Goal: Navigation & Orientation: Find specific page/section

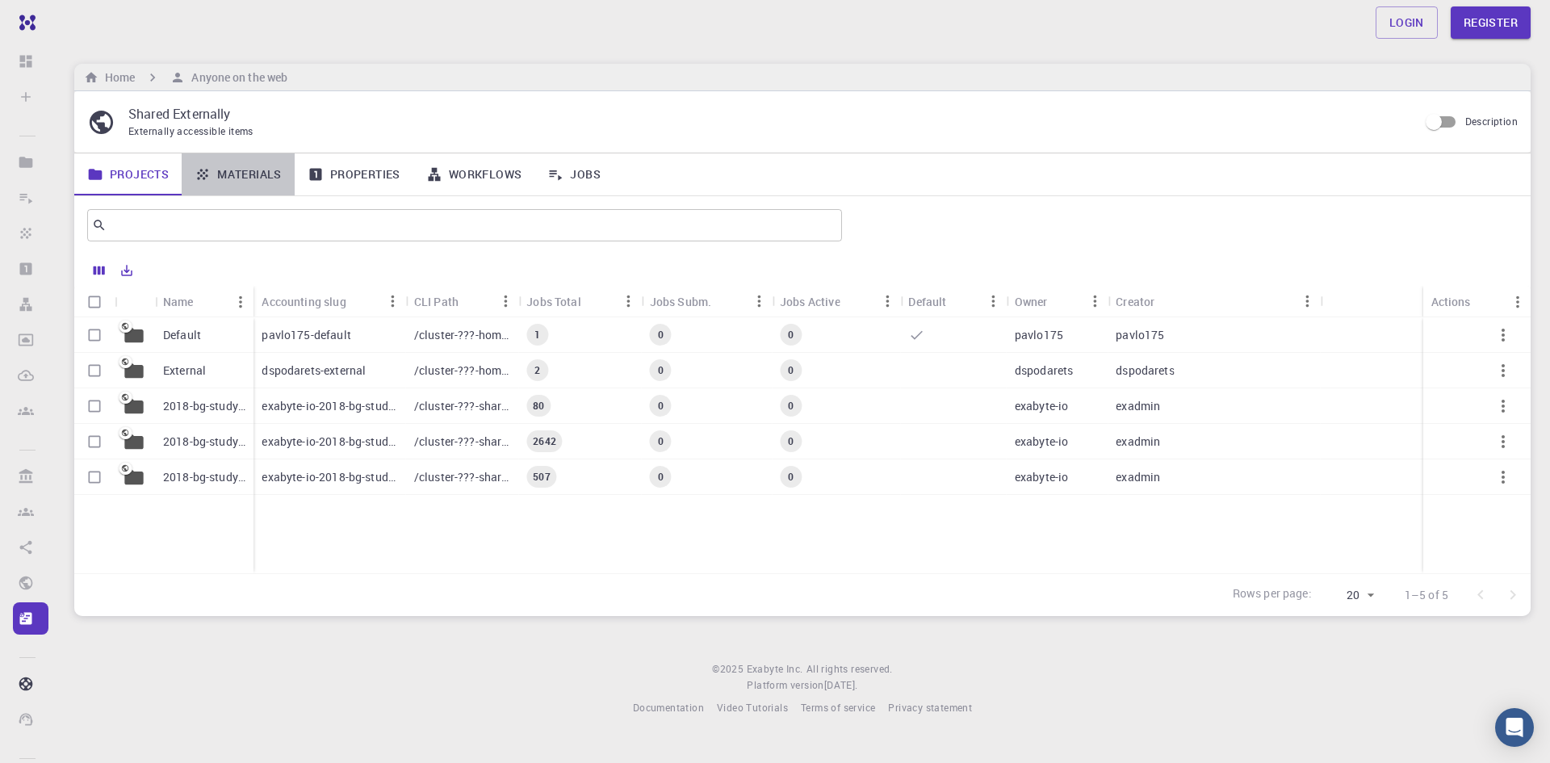
click at [232, 171] on link "Materials" at bounding box center [238, 174] width 113 height 42
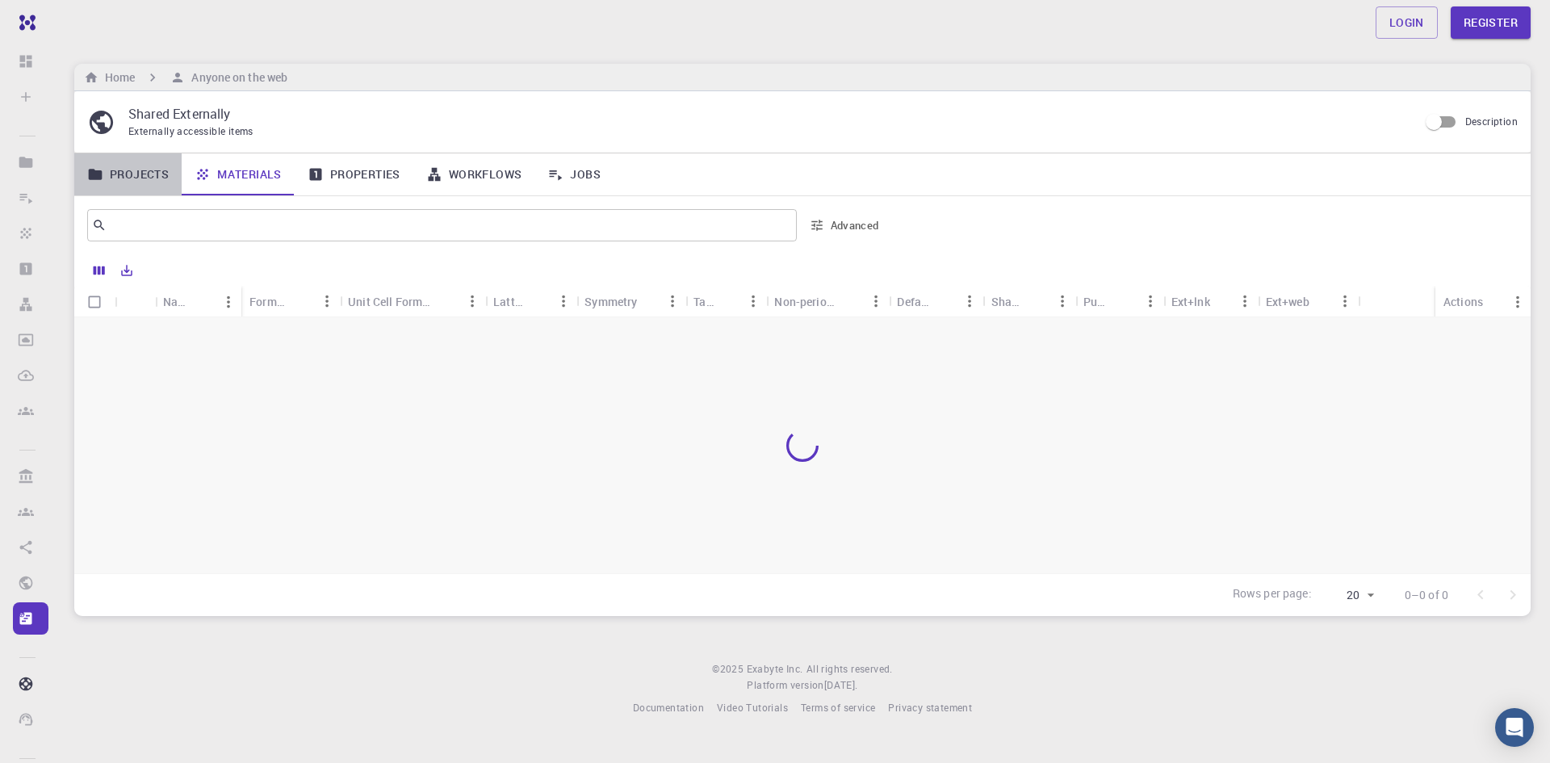
click at [127, 178] on link "Projects" at bounding box center [127, 174] width 107 height 42
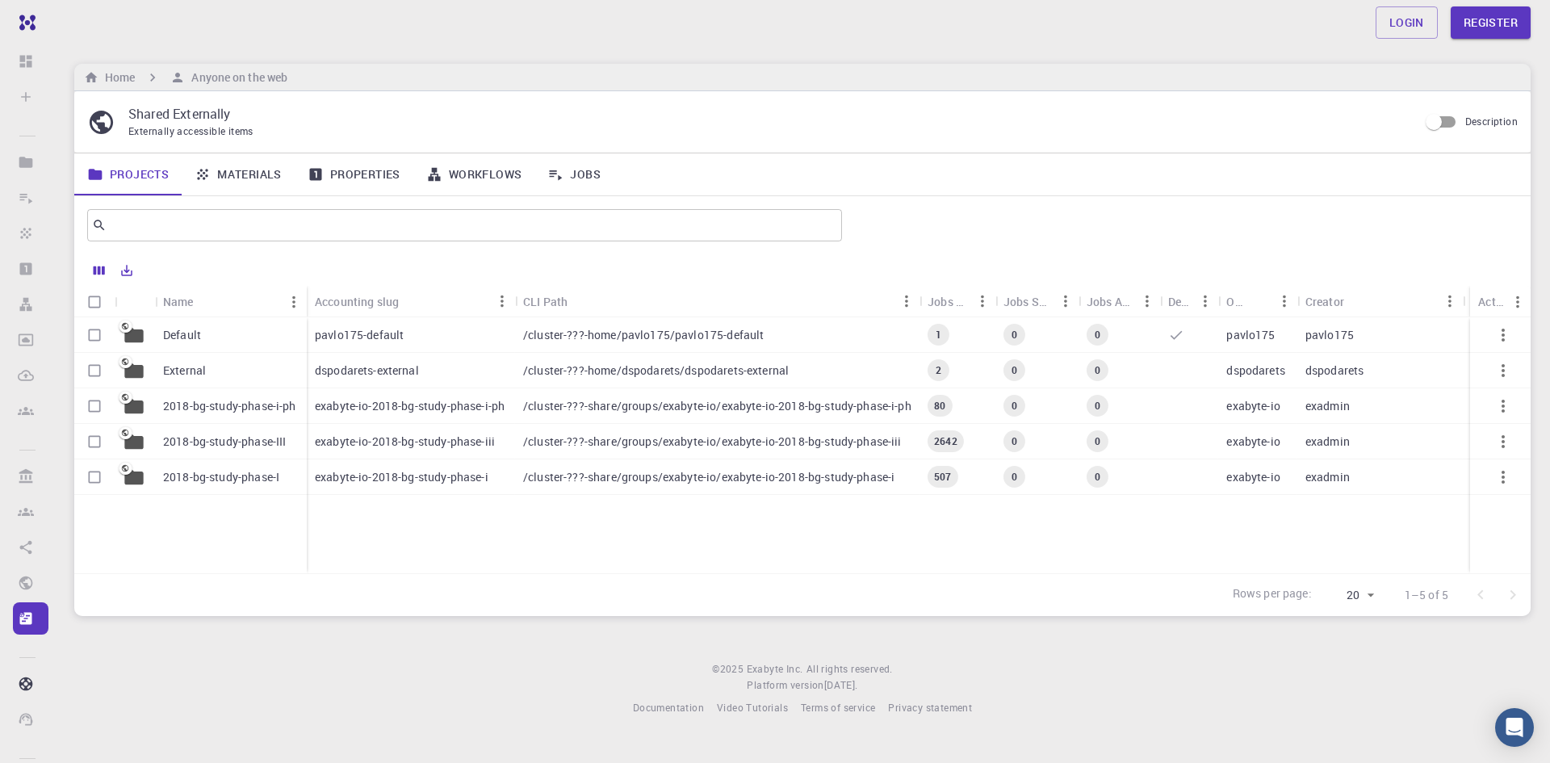
click at [172, 334] on p "Default" at bounding box center [182, 335] width 38 height 16
